Goal: Check status: Check status

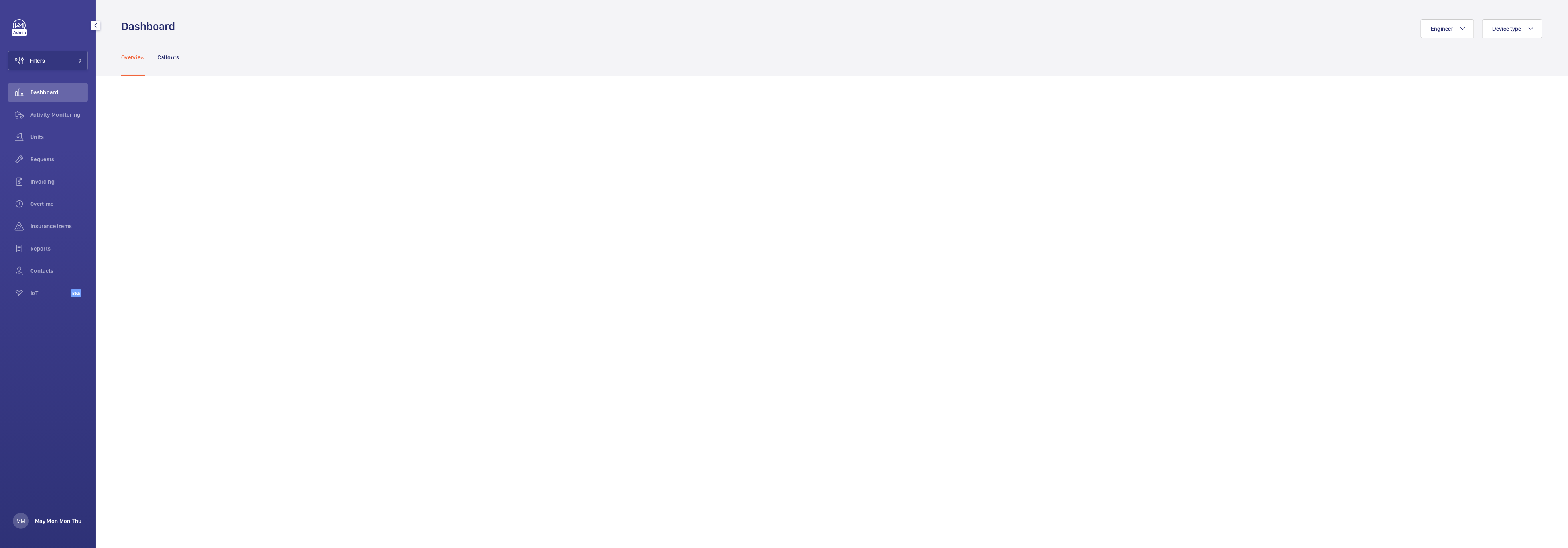
click at [58, 524] on p "May Mon Mon Thu" at bounding box center [58, 521] width 46 height 8
click at [655, 82] on div at bounding box center [784, 274] width 1568 height 548
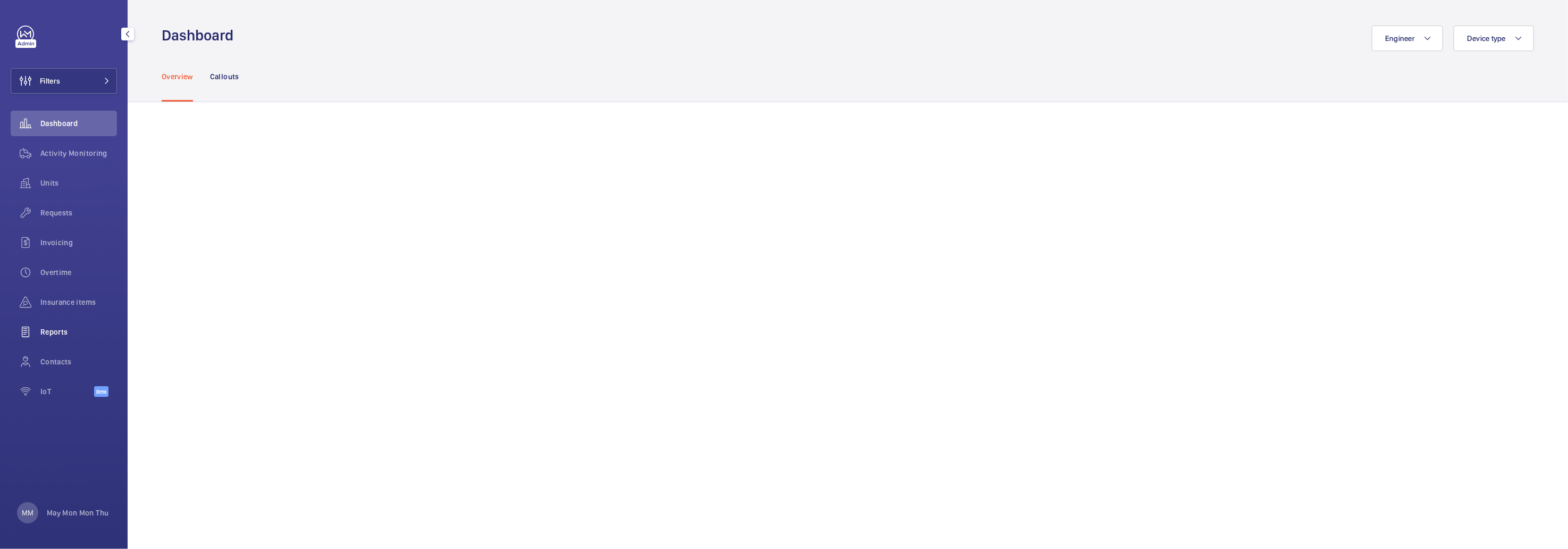
click at [62, 335] on span "Reports" at bounding box center [79, 331] width 76 height 11
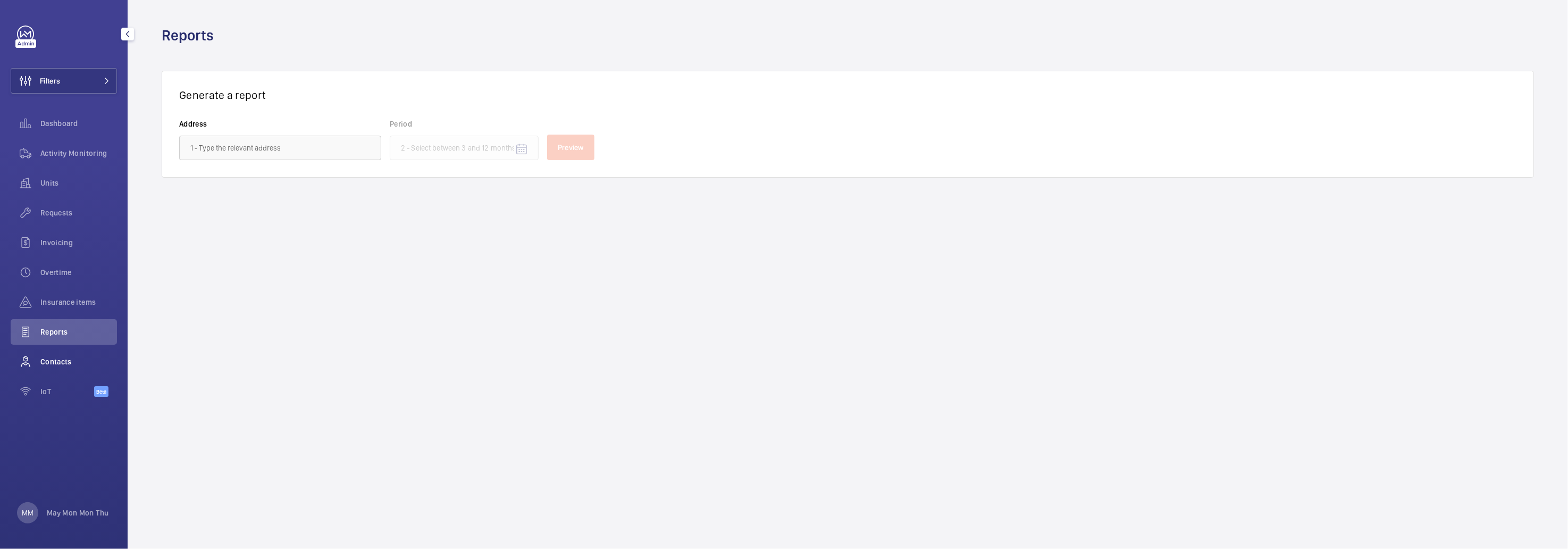
click at [66, 366] on span "Contacts" at bounding box center [79, 361] width 76 height 11
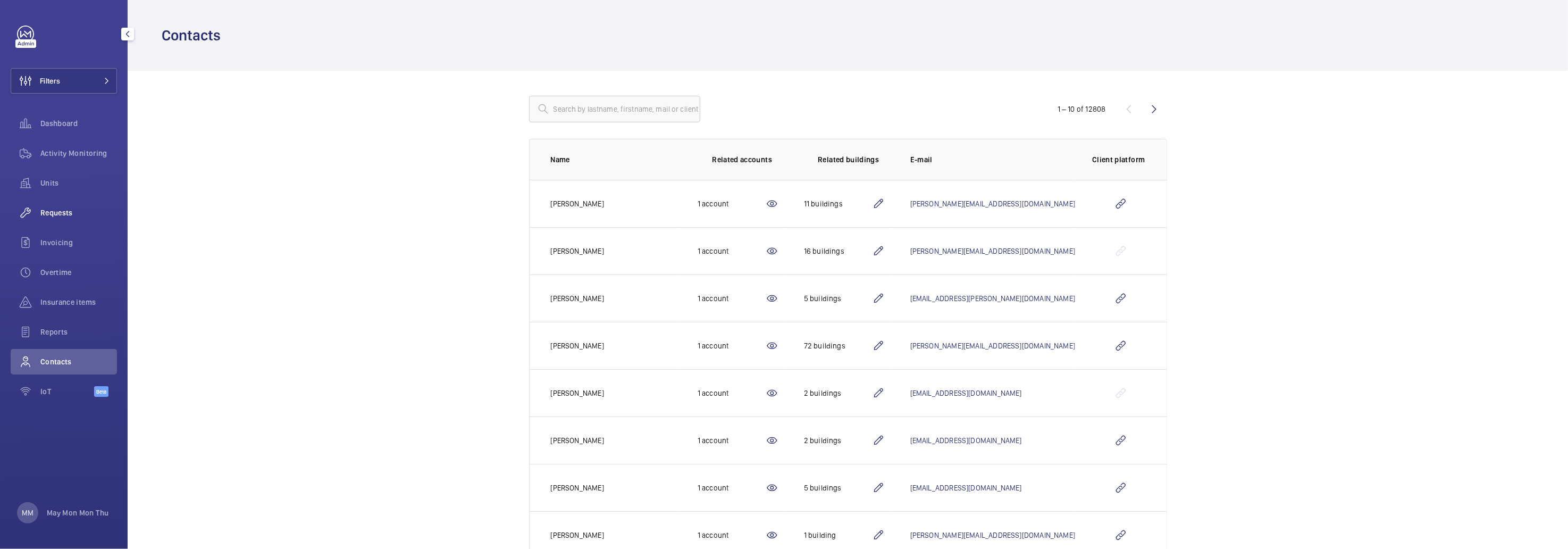
click at [56, 210] on span "Requests" at bounding box center [79, 213] width 76 height 11
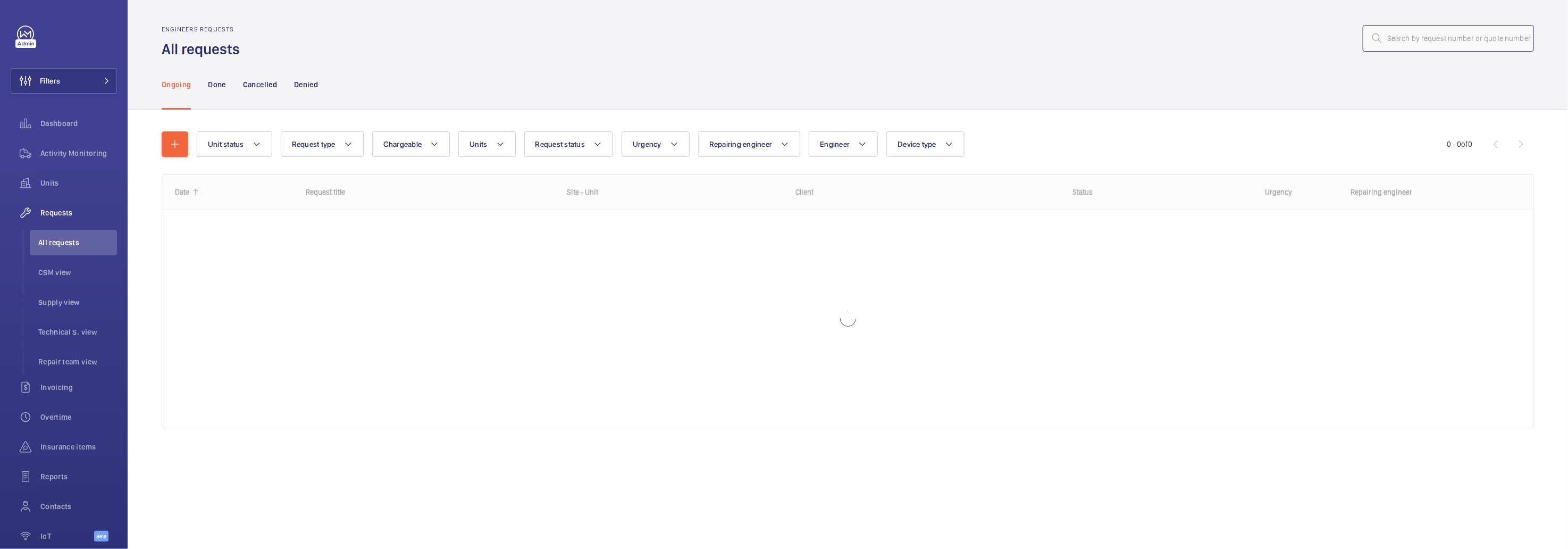
click at [1477, 42] on input "text" at bounding box center [1448, 38] width 171 height 27
paste input "R25-10321"
type input "R25-10321"
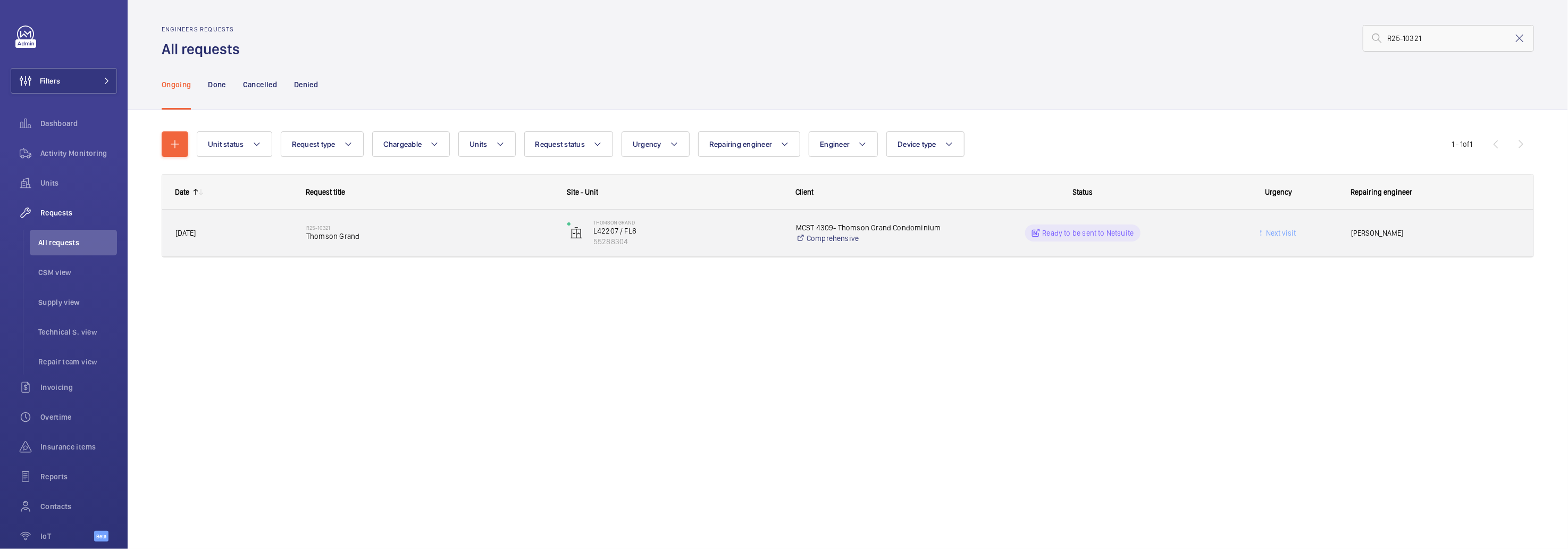
click at [417, 241] on div "R25-10321 Thomson Grand" at bounding box center [429, 233] width 248 height 31
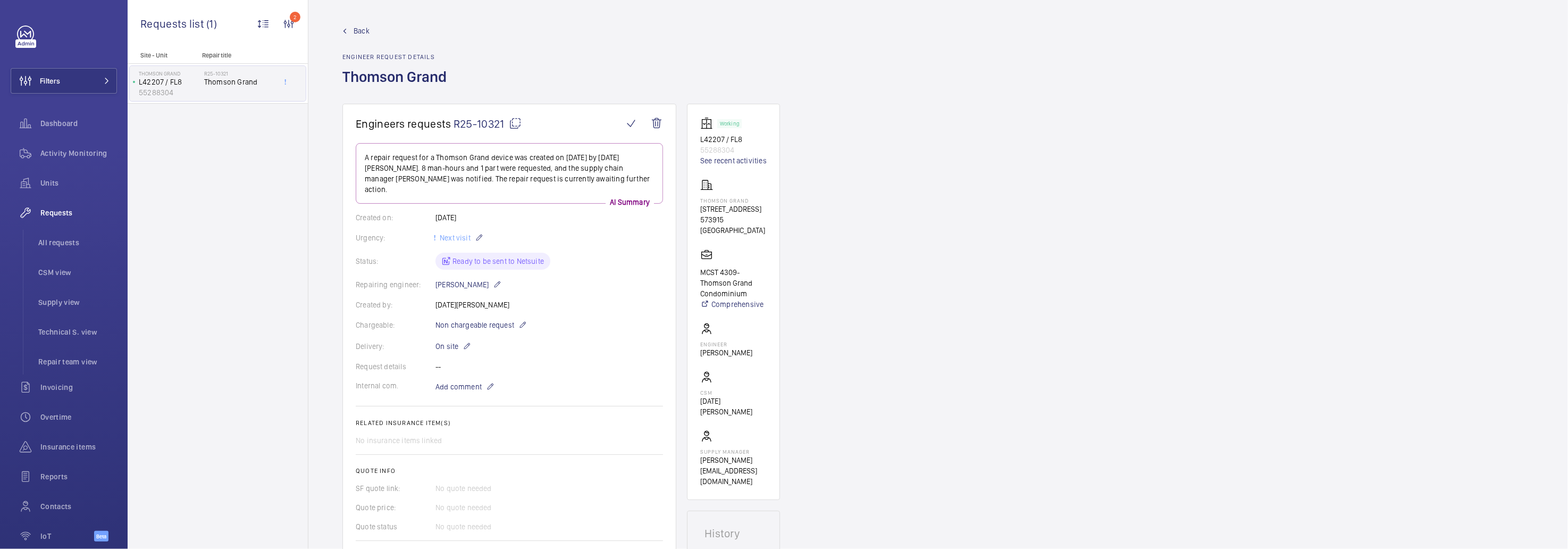
click at [360, 31] on span "Back" at bounding box center [362, 30] width 16 height 11
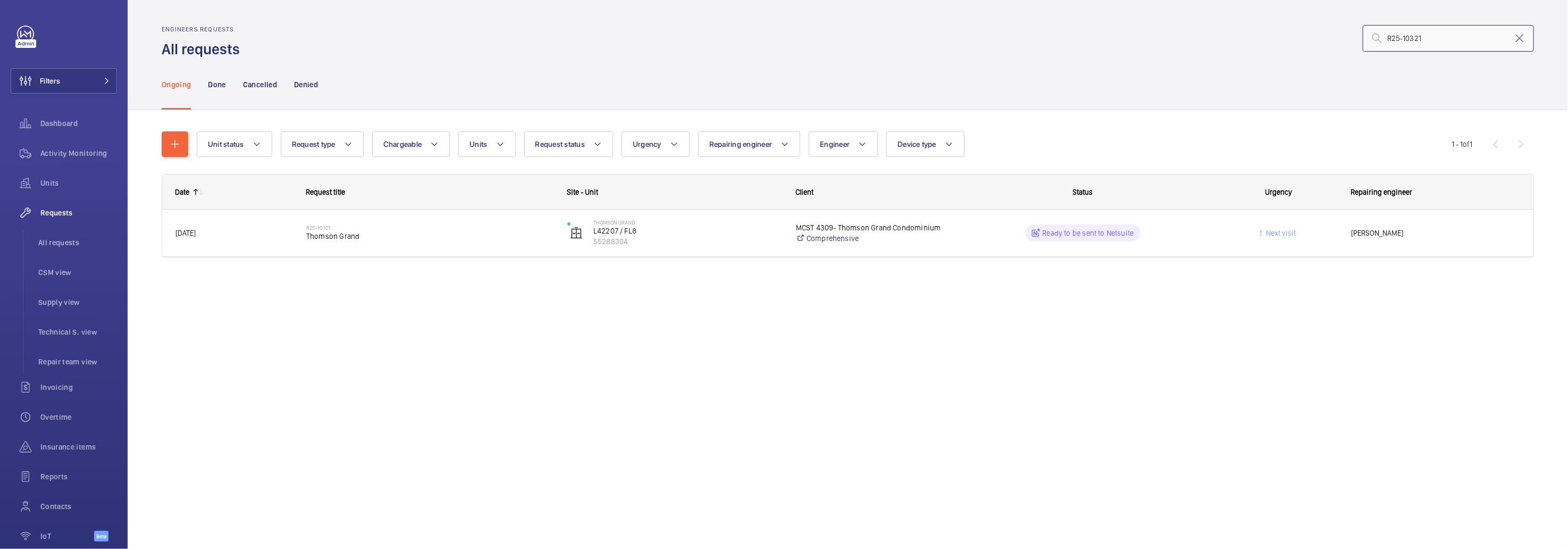
drag, startPoint x: 1459, startPoint y: 30, endPoint x: 1264, endPoint y: 34, distance: 195.0
click at [1264, 34] on div "R25-10321" at bounding box center [890, 37] width 1288 height 25
paste input "36"
type input "R25-10336"
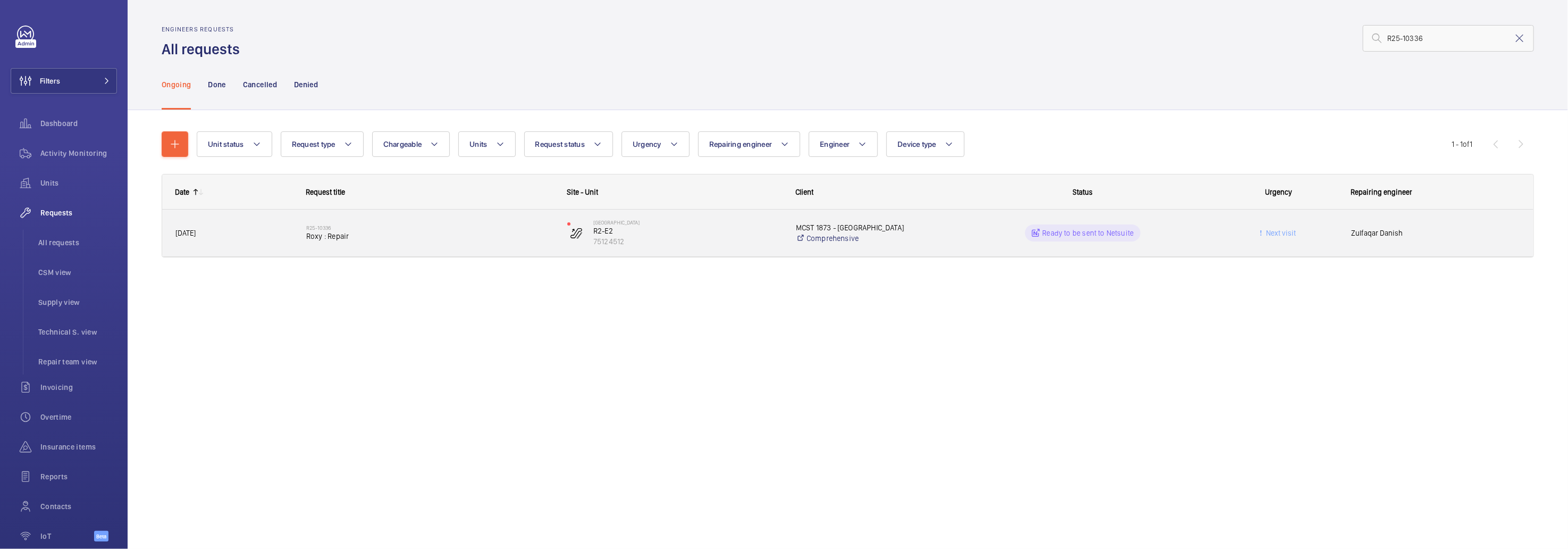
click at [405, 244] on div "R25-10336 Roxy : Repair" at bounding box center [429, 233] width 248 height 31
